Goal: Information Seeking & Learning: Learn about a topic

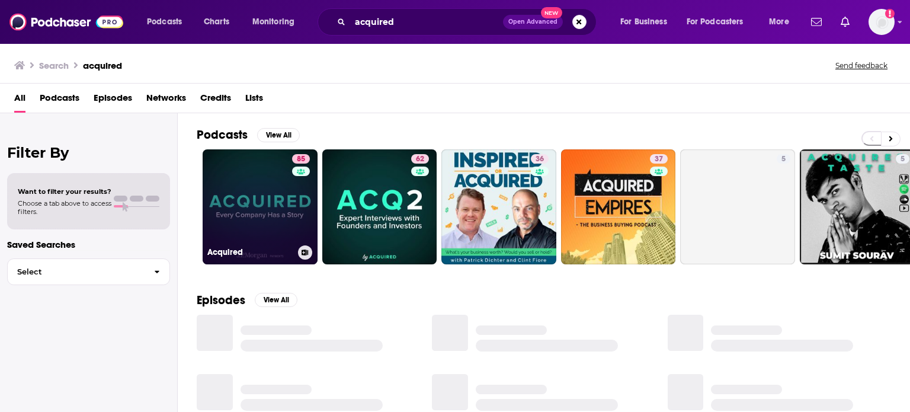
click at [259, 185] on link "85 Acquired" at bounding box center [260, 206] width 115 height 115
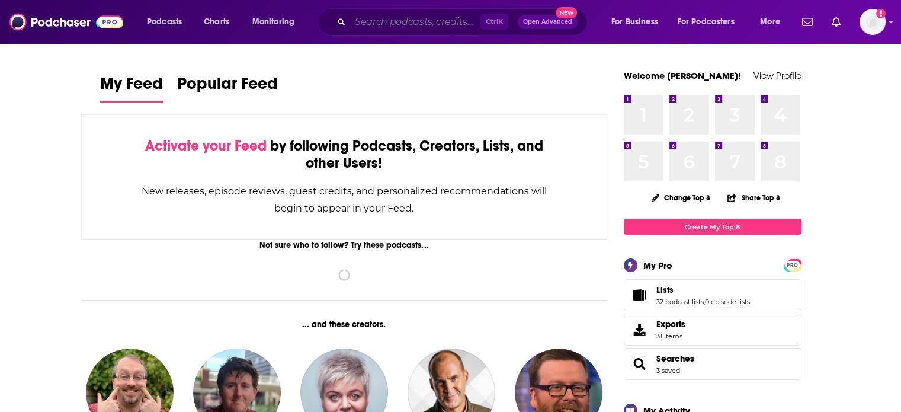
click at [377, 14] on input "Search podcasts, credits, & more..." at bounding box center [415, 21] width 130 height 19
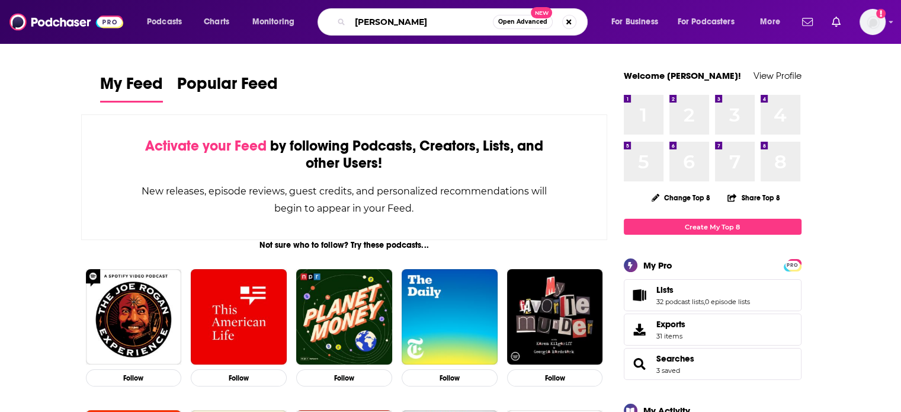
type input "barry moltz"
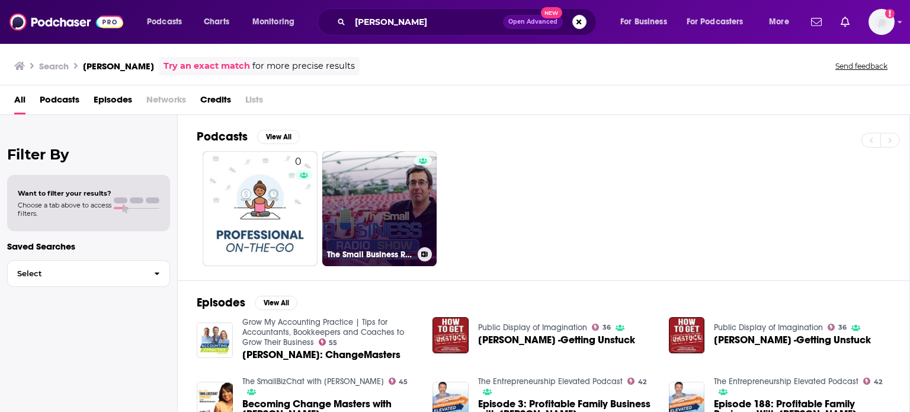
click at [389, 210] on link "The Small Business Radio Show" at bounding box center [379, 208] width 115 height 115
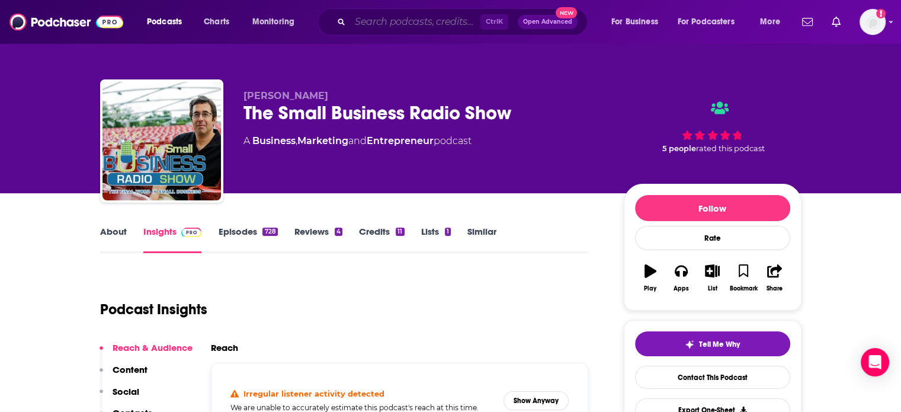
click at [431, 24] on input "Search podcasts, credits, & more..." at bounding box center [415, 21] width 130 height 19
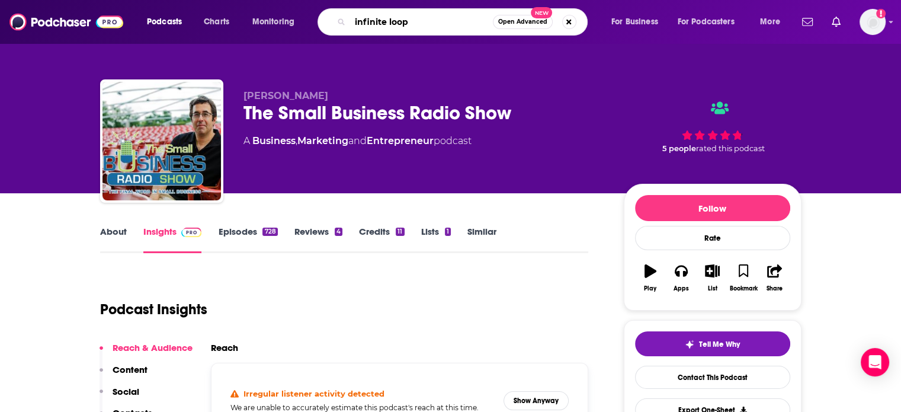
type input "infinite loops"
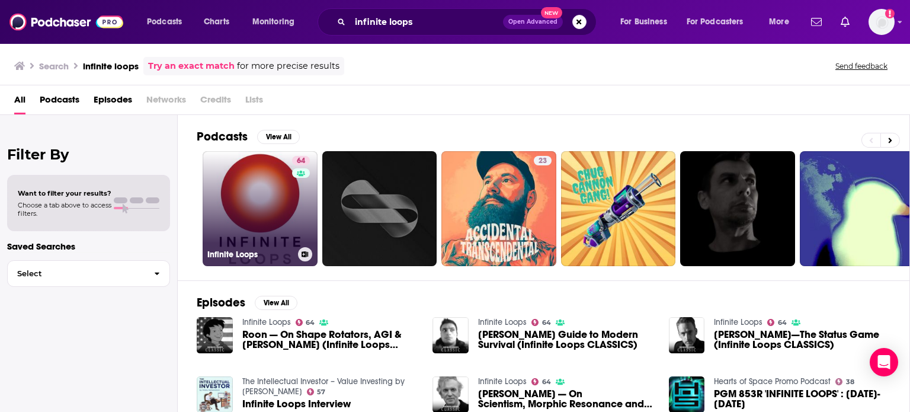
click at [249, 194] on link "64 Infinite Loops" at bounding box center [260, 208] width 115 height 115
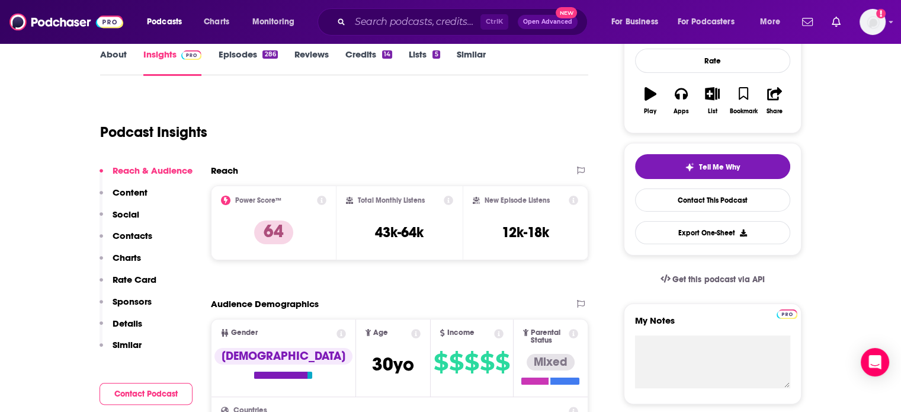
scroll to position [178, 0]
click at [399, 20] on input "Search podcasts, credits, & more..." at bounding box center [415, 21] width 130 height 19
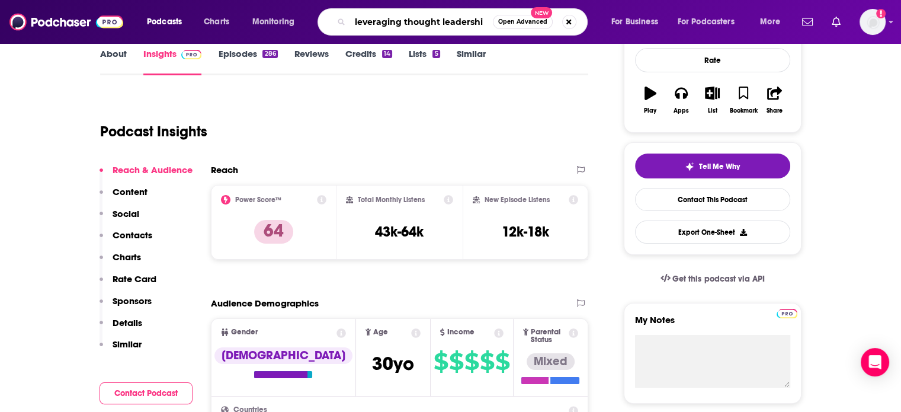
type input "leveraging thought leadership"
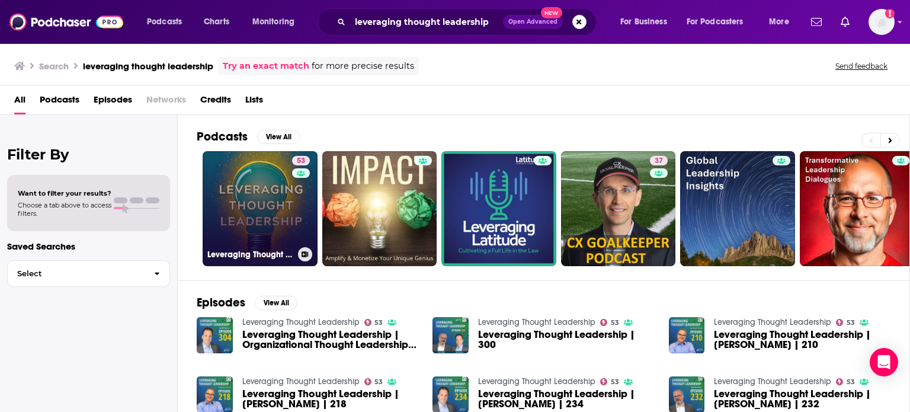
click at [240, 196] on link "53 Leveraging Thought Leadership" at bounding box center [260, 208] width 115 height 115
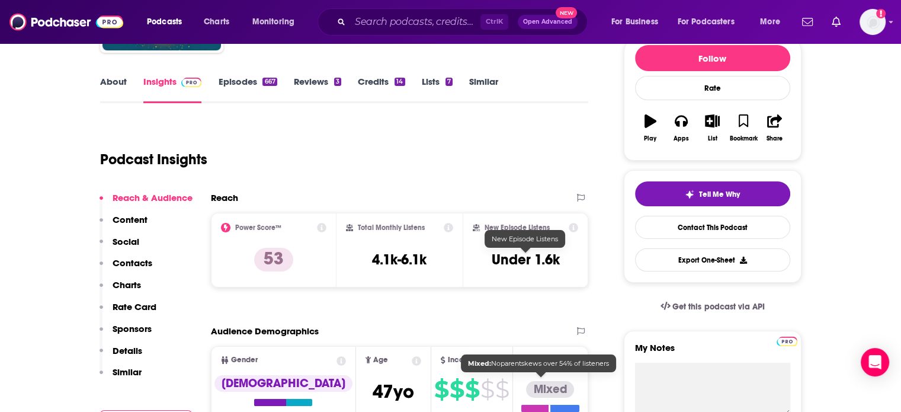
scroll to position [178, 0]
